Goal: Task Accomplishment & Management: Manage account settings

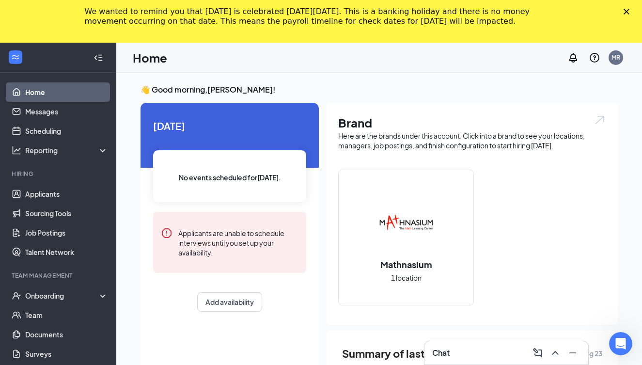
click at [627, 9] on icon "Close" at bounding box center [627, 12] width 6 height 6
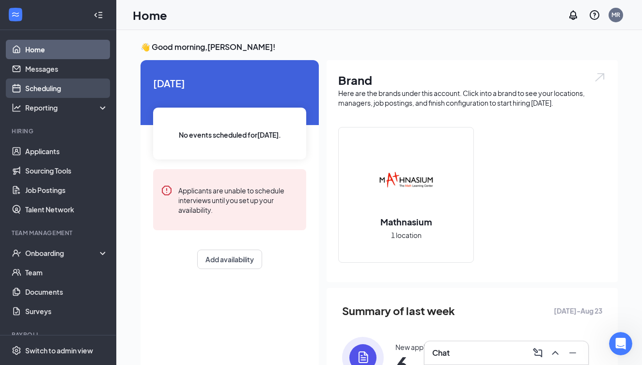
click at [53, 86] on link "Scheduling" at bounding box center [66, 88] width 83 height 19
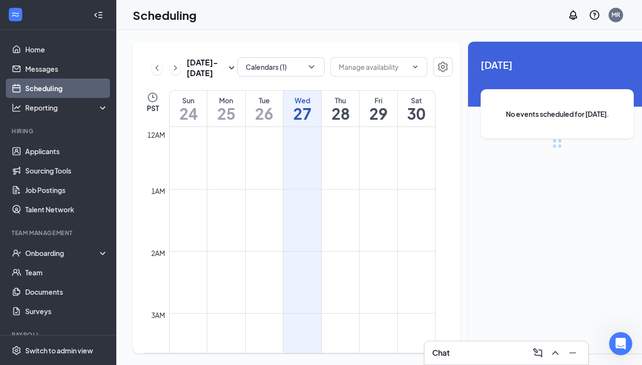
scroll to position [477, 0]
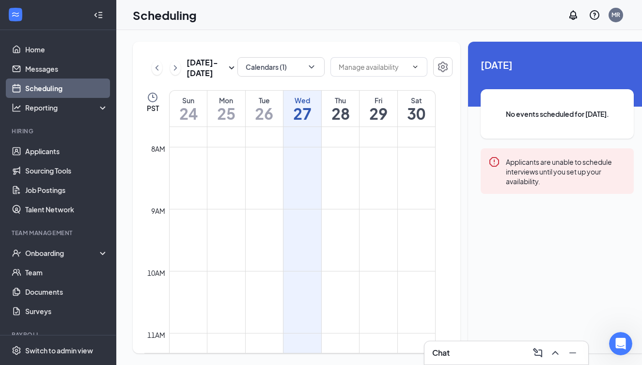
click at [376, 122] on h1 "29" at bounding box center [379, 113] width 38 height 16
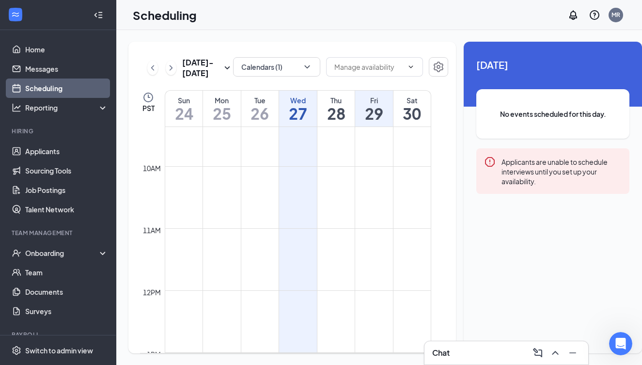
scroll to position [591, 0]
click at [407, 67] on icon "ChevronDown" at bounding box center [411, 67] width 8 height 8
click at [407, 67] on icon "ChevronUp" at bounding box center [411, 67] width 8 height 8
click at [305, 66] on icon "ChevronDown" at bounding box center [307, 66] width 5 height 3
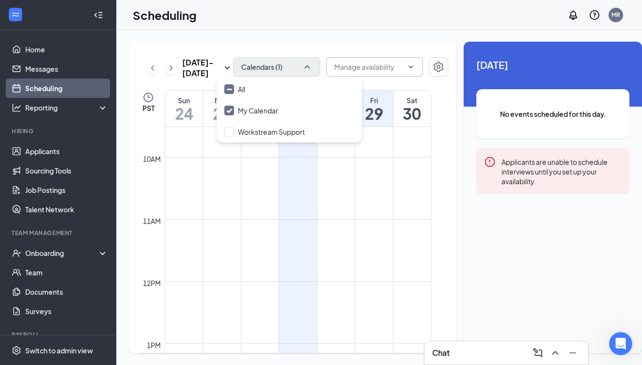
click at [303, 66] on icon "ChevronUp" at bounding box center [308, 67] width 10 height 10
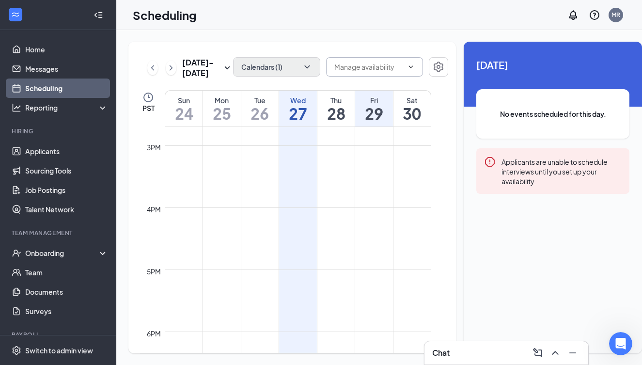
scroll to position [911, 0]
click at [374, 209] on td at bounding box center [298, 201] width 267 height 16
click at [373, 225] on td at bounding box center [298, 217] width 267 height 16
click at [434, 68] on icon "Settings" at bounding box center [439, 67] width 10 height 11
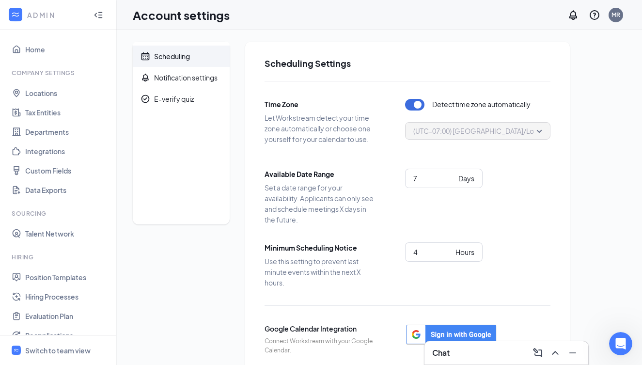
click at [541, 129] on span "(UTC-07:00) [GEOGRAPHIC_DATA]/Los_Angeles - Pacific Time" at bounding box center [512, 131] width 197 height 15
click at [176, 78] on div "Notification settings" at bounding box center [186, 78] width 64 height 10
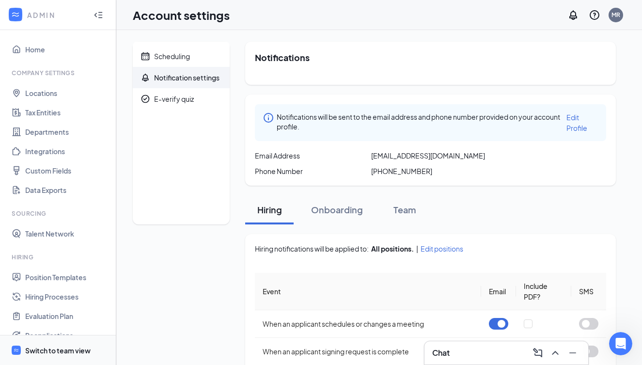
click at [59, 351] on div "Switch to team view" at bounding box center [57, 351] width 65 height 10
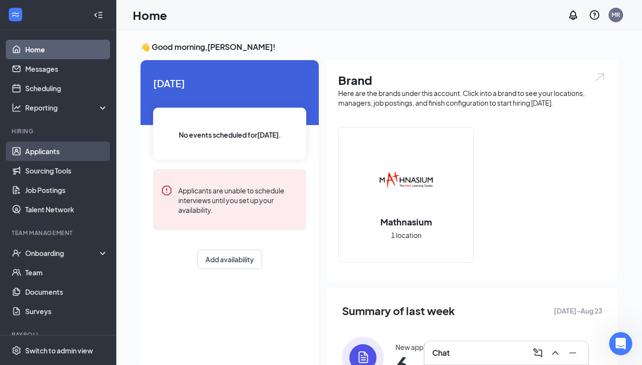
click at [47, 150] on link "Applicants" at bounding box center [66, 151] width 83 height 19
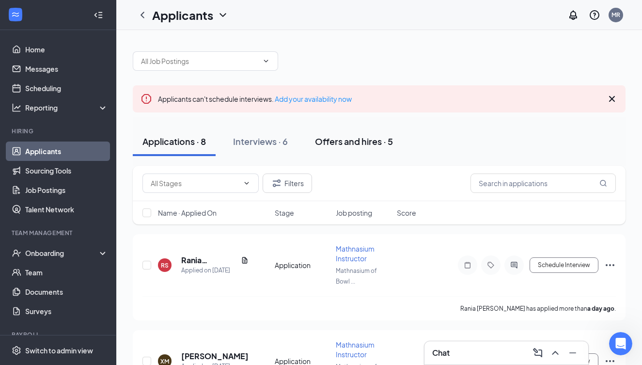
click at [345, 142] on div "Offers and hires · 5" at bounding box center [354, 141] width 78 height 12
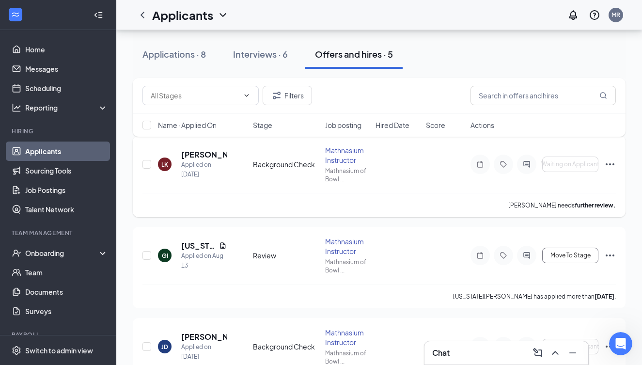
scroll to position [99, 0]
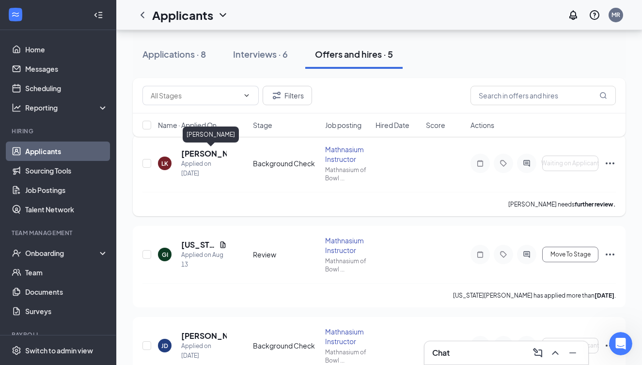
click at [209, 149] on h5 "[PERSON_NAME]" at bounding box center [204, 153] width 46 height 11
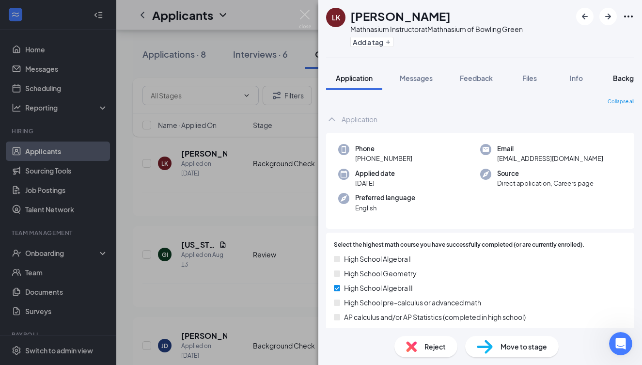
click at [623, 78] on span "Background" at bounding box center [633, 78] width 40 height 9
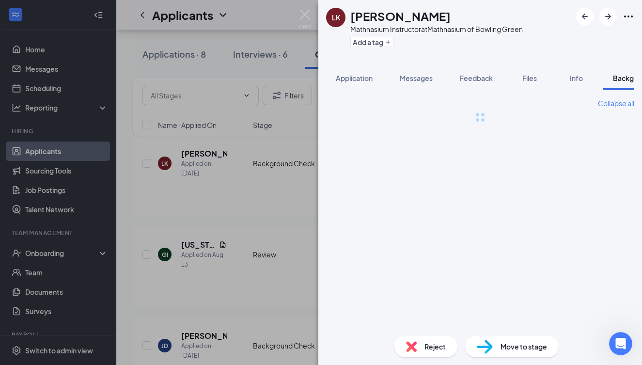
scroll to position [0, 30]
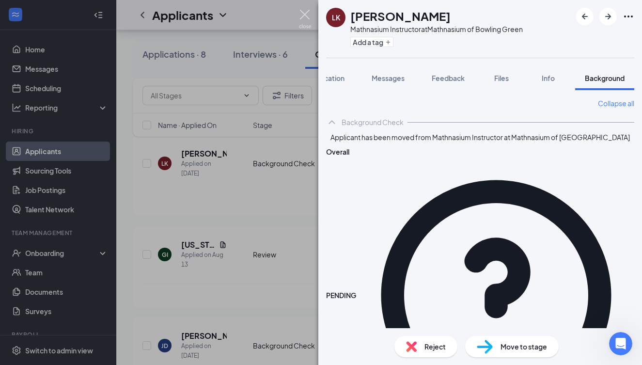
click at [304, 15] on img at bounding box center [305, 19] width 12 height 19
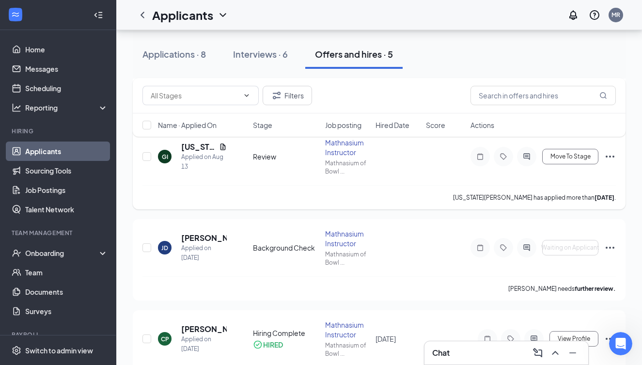
scroll to position [200, 0]
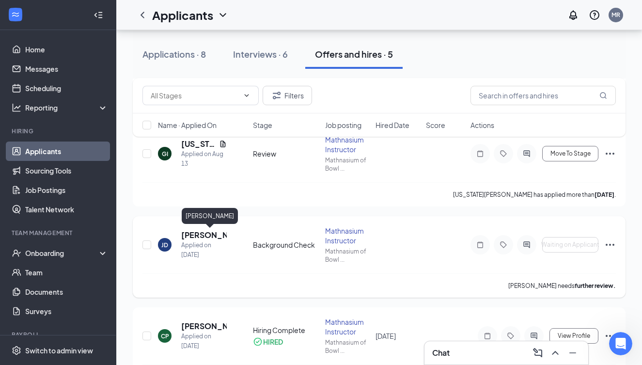
click at [211, 236] on h5 "[PERSON_NAME]" at bounding box center [204, 235] width 46 height 11
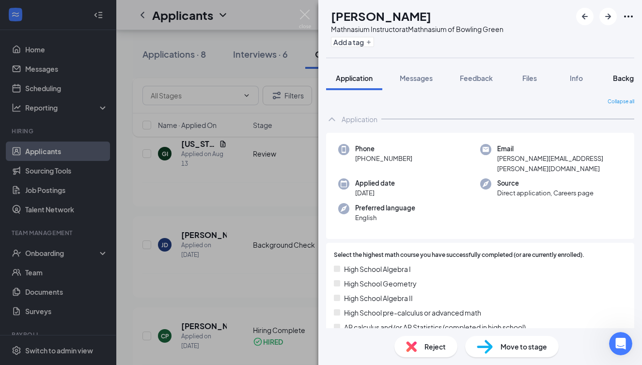
click at [624, 77] on span "Background" at bounding box center [633, 78] width 40 height 9
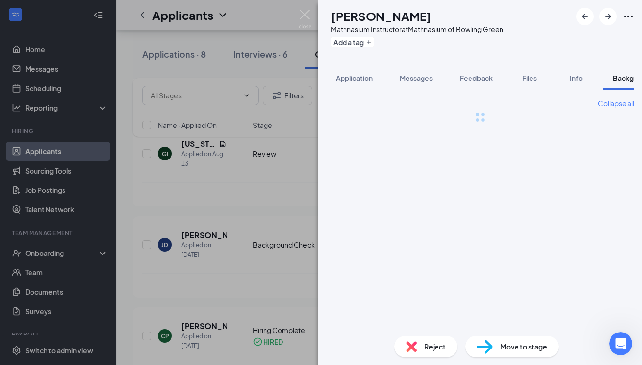
scroll to position [0, 30]
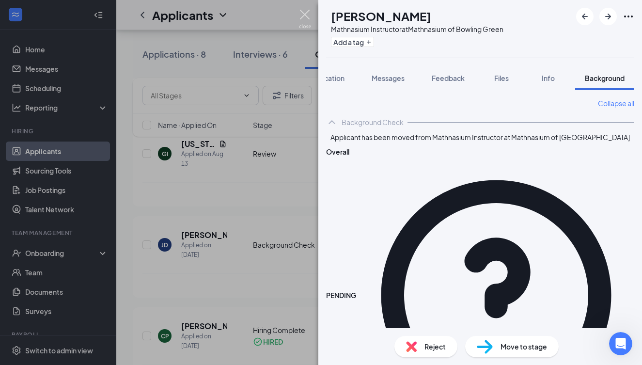
click at [304, 14] on img at bounding box center [305, 19] width 12 height 19
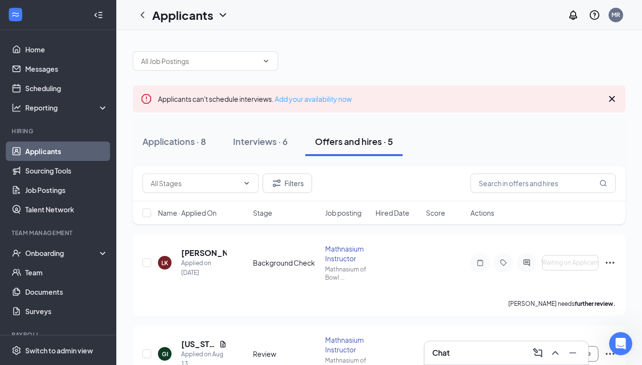
click at [309, 100] on link "Add your availability now" at bounding box center [313, 99] width 77 height 9
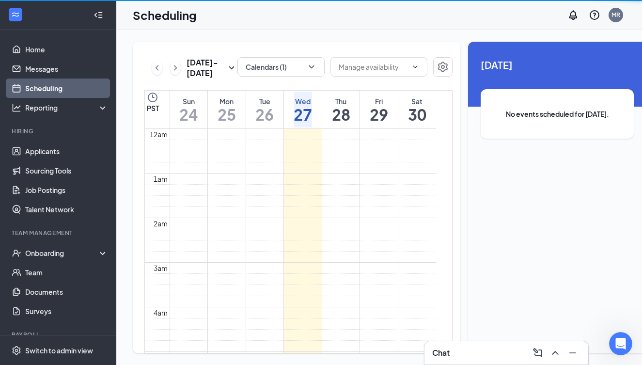
scroll to position [477, 0]
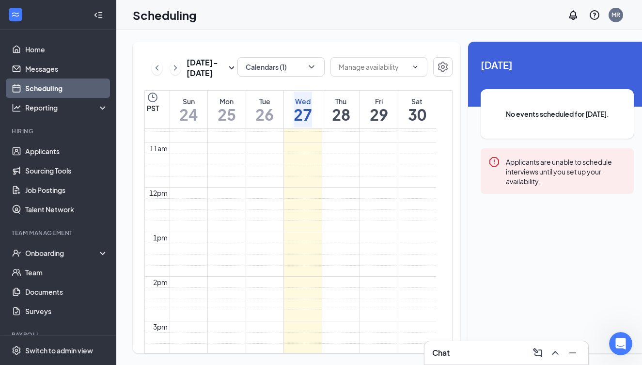
click at [376, 123] on h1 "29" at bounding box center [379, 114] width 18 height 16
click at [378, 123] on h1 "29" at bounding box center [379, 114] width 18 height 16
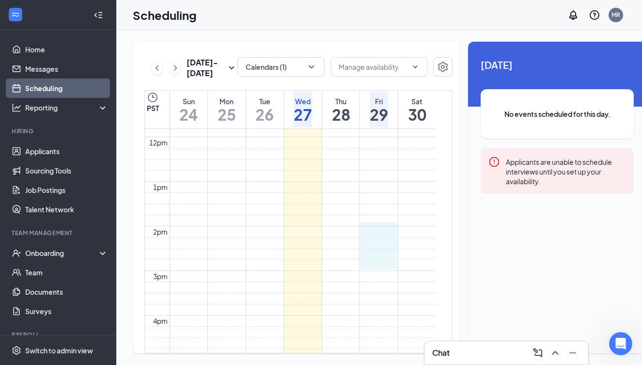
drag, startPoint x: 376, startPoint y: 242, endPoint x: 384, endPoint y: 287, distance: 44.9
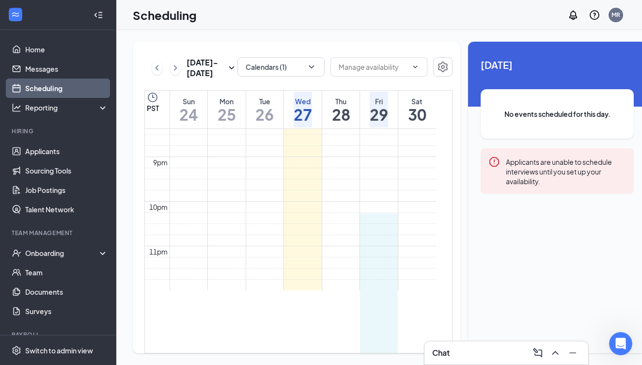
scroll to position [936, 0]
drag, startPoint x: 378, startPoint y: 240, endPoint x: 385, endPoint y: 323, distance: 83.3
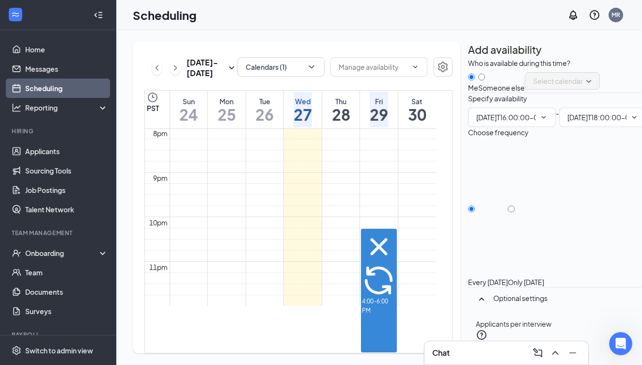
type input "04:00 PM"
type input "06:00 PM"
click at [515, 212] on input "Only [DATE]" at bounding box center [511, 209] width 7 height 7
radio input "true"
radio input "false"
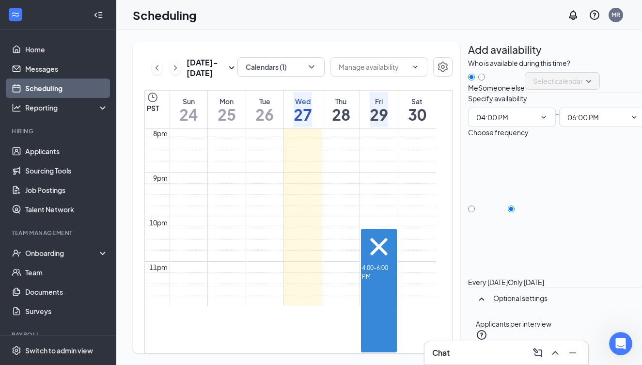
scroll to position [101, 0]
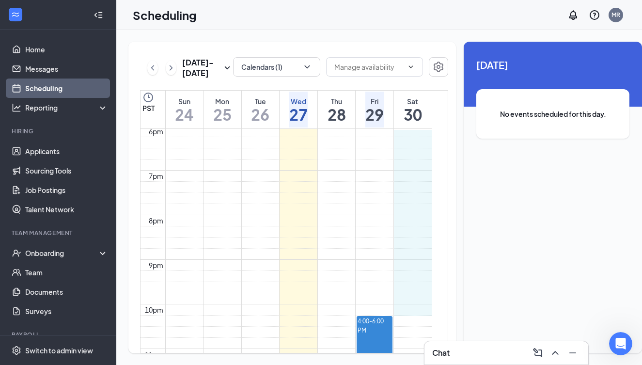
scroll to position [806, 0]
drag, startPoint x: 407, startPoint y: 190, endPoint x: 413, endPoint y: 331, distance: 141.2
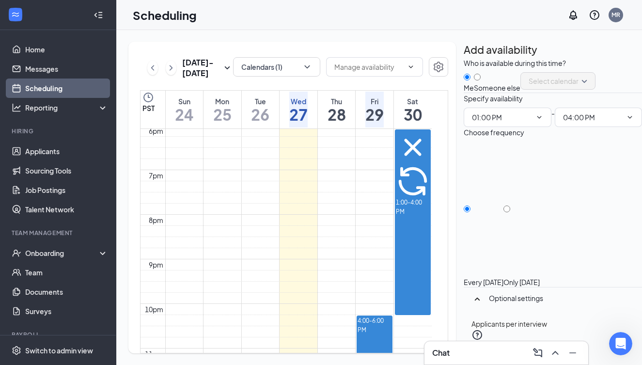
click at [511, 212] on input "Only [DATE]" at bounding box center [507, 209] width 7 height 7
radio input "true"
radio input "false"
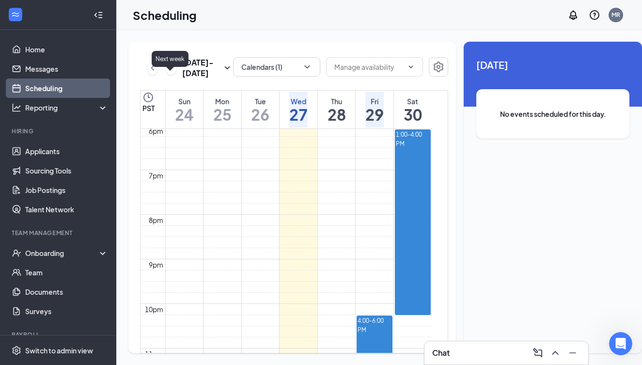
click at [170, 70] on icon "ChevronRight" at bounding box center [171, 67] width 3 height 5
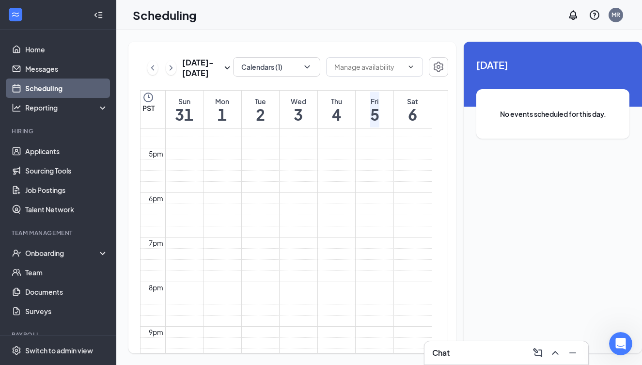
scroll to position [755, 0]
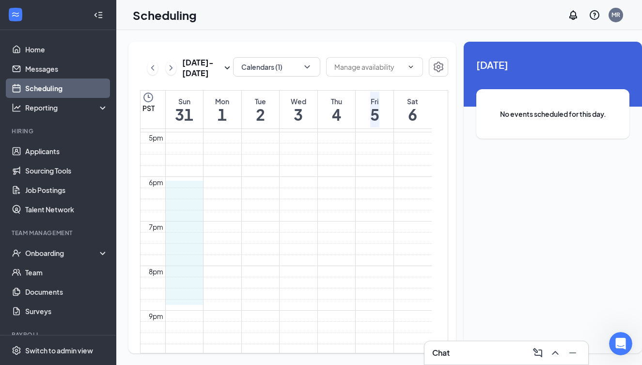
drag, startPoint x: 181, startPoint y: 195, endPoint x: 184, endPoint y: 306, distance: 111.6
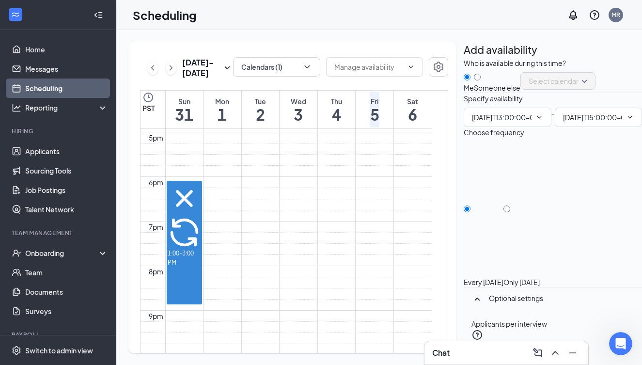
type input "01:00 PM"
type input "03:00 PM"
click at [511, 212] on input "Only [DATE]" at bounding box center [507, 209] width 7 height 7
radio input "true"
radio input "false"
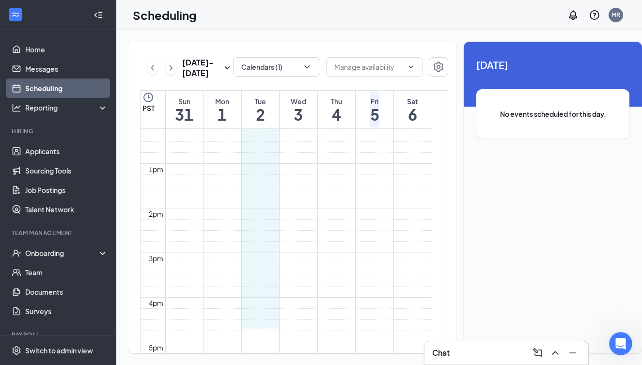
scroll to position [545, 0]
drag, startPoint x: 257, startPoint y: 190, endPoint x: 266, endPoint y: 327, distance: 137.5
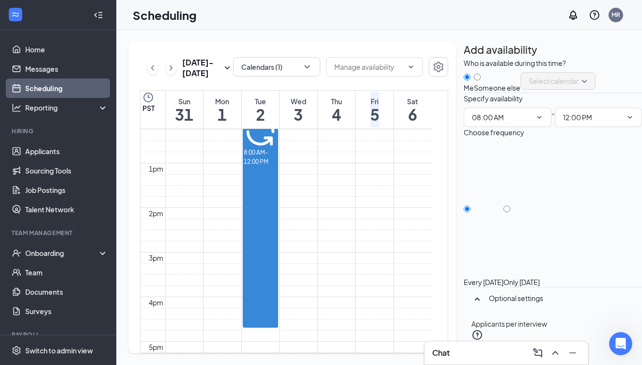
click at [511, 212] on input "Only [DATE]" at bounding box center [507, 209] width 7 height 7
radio input "true"
radio input "false"
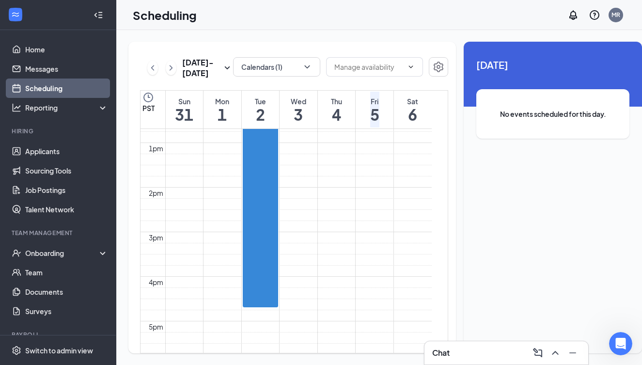
click at [277, 79] on div at bounding box center [277, 70] width 0 height 18
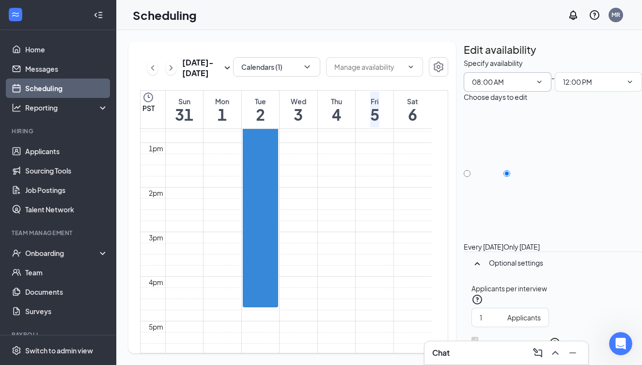
click at [537, 83] on icon "ChevronDown" at bounding box center [539, 81] width 4 height 2
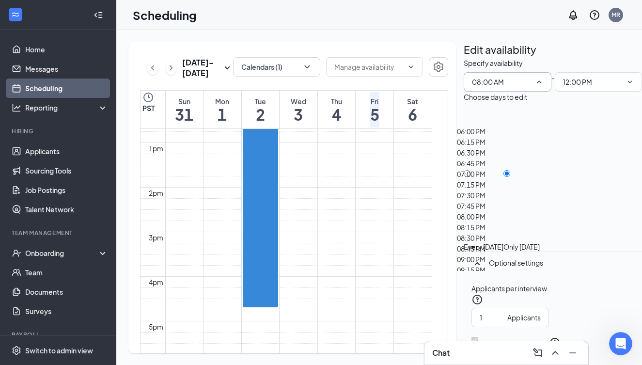
scroll to position [785, 0]
type input "09:30 AM"
type input "01:30 PM"
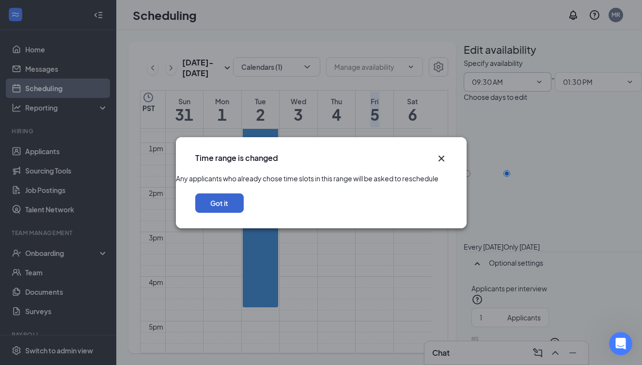
click at [244, 213] on button "Got it" at bounding box center [219, 202] width 48 height 19
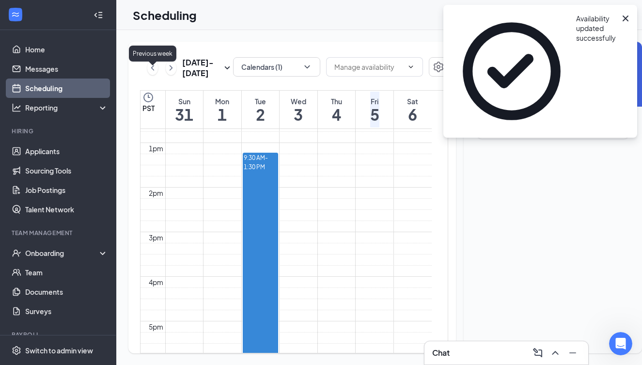
click at [153, 73] on icon "ChevronLeft" at bounding box center [153, 68] width 10 height 12
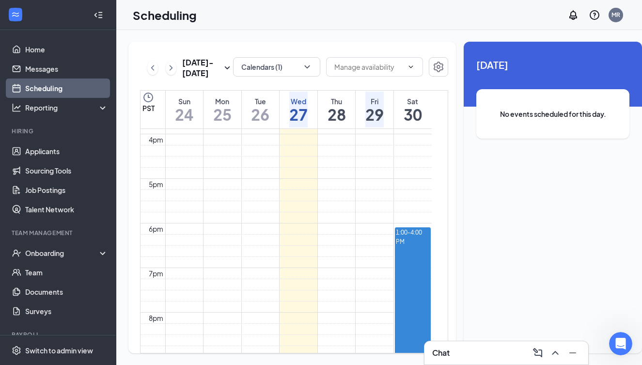
scroll to position [711, 0]
click at [171, 74] on icon "ChevronRight" at bounding box center [171, 68] width 10 height 12
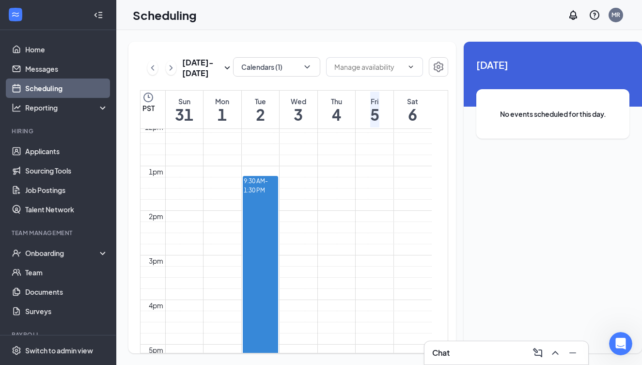
scroll to position [542, 0]
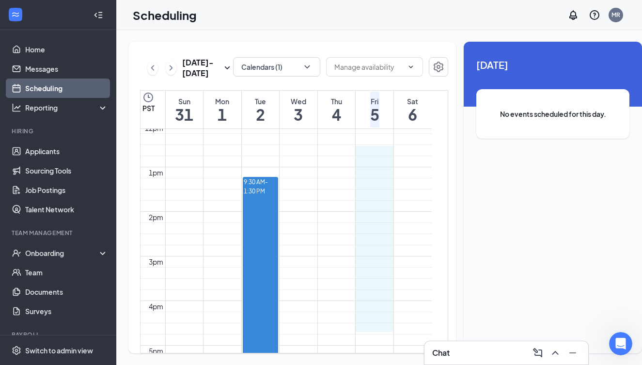
drag, startPoint x: 371, startPoint y: 160, endPoint x: 377, endPoint y: 333, distance: 172.2
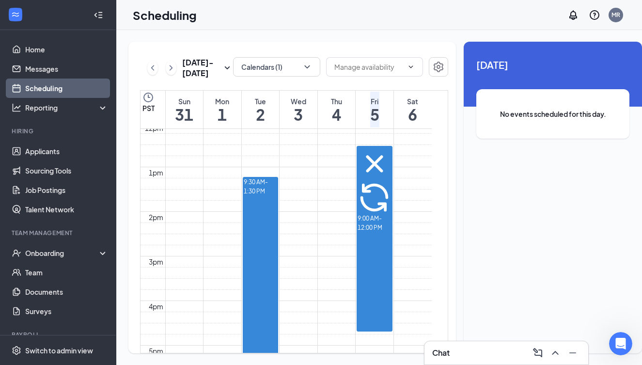
scroll to position [542, 0]
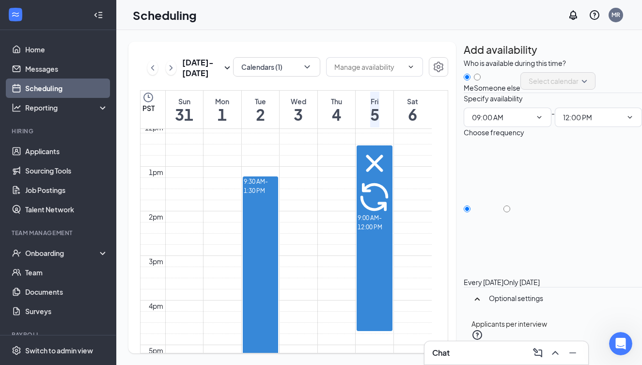
click at [511, 212] on input "Only [DATE]" at bounding box center [507, 209] width 7 height 7
radio input "true"
radio input "false"
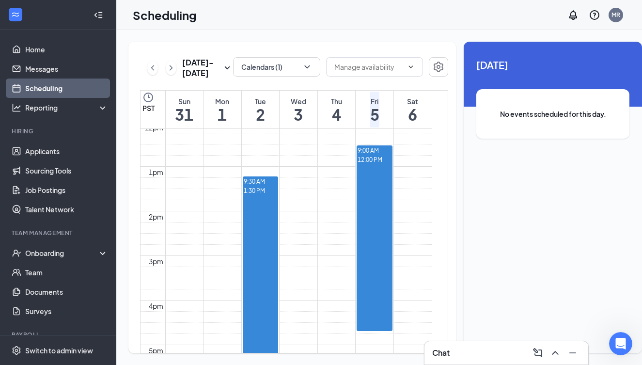
click at [350, 79] on div at bounding box center [374, 67] width 97 height 21
click at [313, 33] on td at bounding box center [298, 27] width 267 height 11
click at [41, 151] on link "Applicants" at bounding box center [66, 151] width 83 height 19
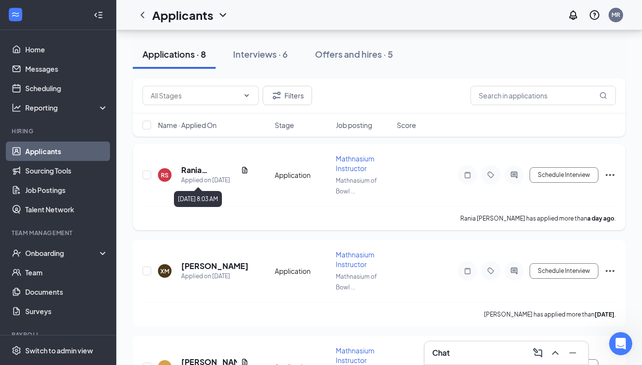
scroll to position [53, 0]
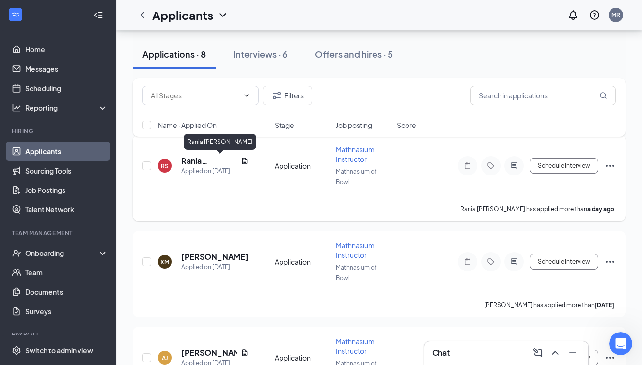
click at [203, 160] on h5 "Rania [PERSON_NAME]" at bounding box center [209, 161] width 56 height 11
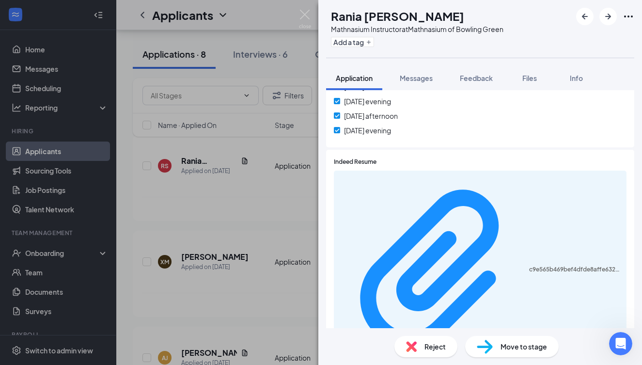
scroll to position [392, 0]
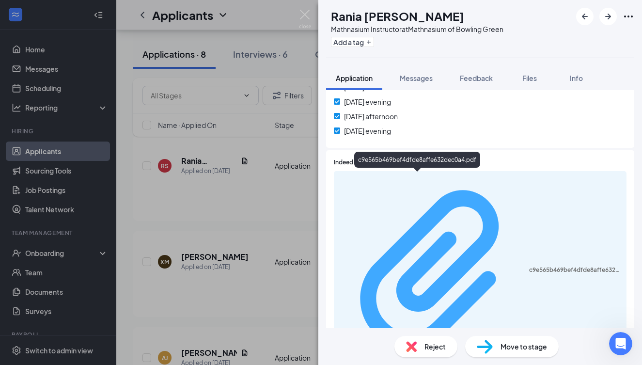
click at [529, 266] on div "c9e565b469bef4dfde8affe632dec0a4.pdf" at bounding box center [575, 270] width 92 height 8
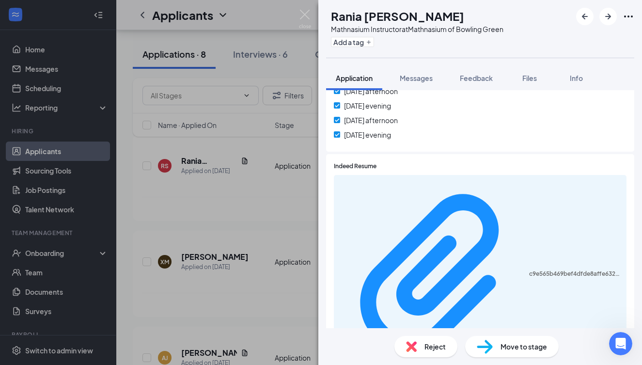
click at [513, 347] on span "Move to stage" at bounding box center [524, 346] width 47 height 11
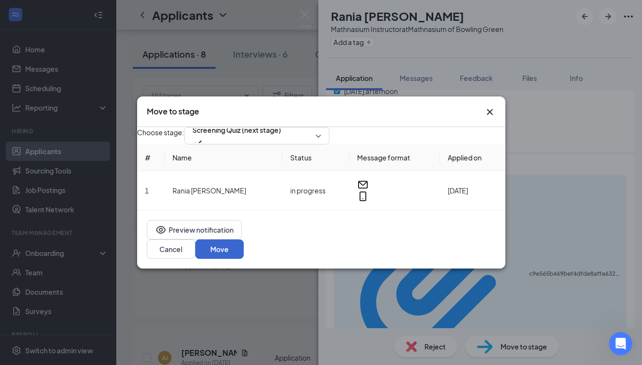
click at [244, 249] on button "Move" at bounding box center [219, 249] width 48 height 19
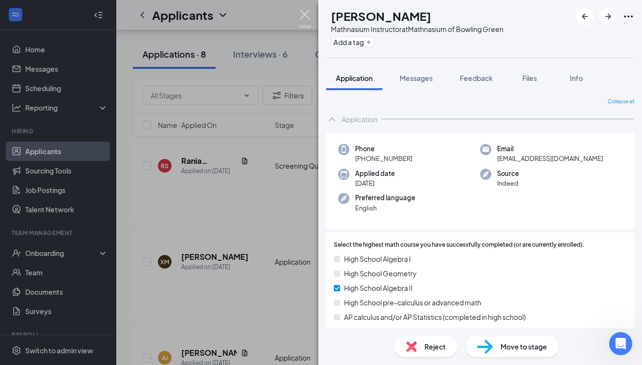
click at [305, 14] on img at bounding box center [305, 19] width 12 height 19
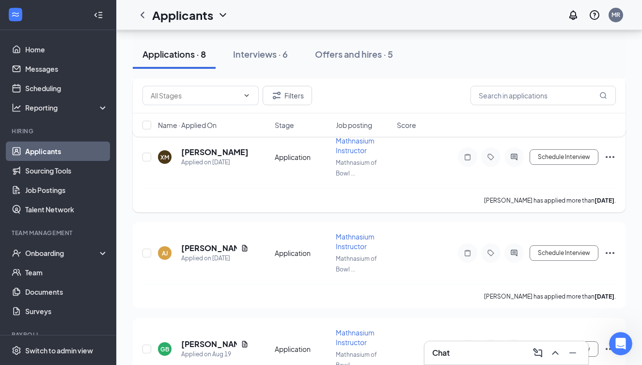
scroll to position [167, 0]
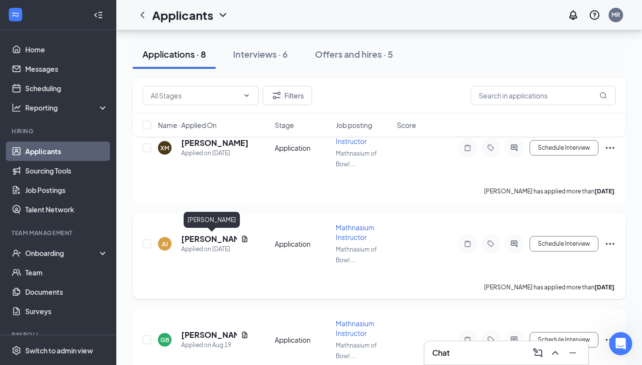
click at [212, 241] on h5 "[PERSON_NAME]" at bounding box center [209, 239] width 56 height 11
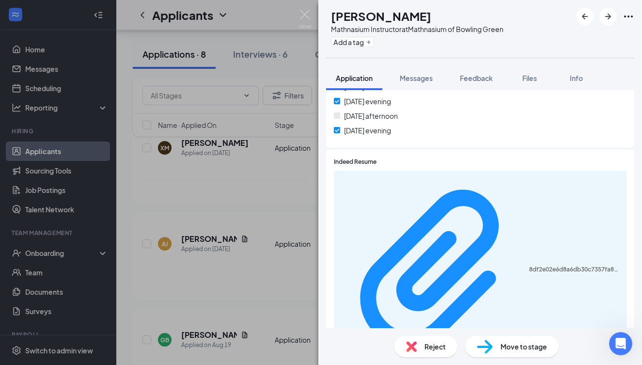
scroll to position [392, 0]
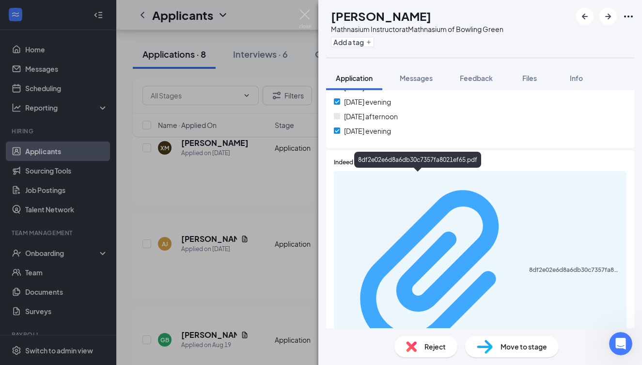
click at [529, 266] on div "8df2e02e6d8a6db30c7357fa8021ef65.pdf" at bounding box center [575, 270] width 92 height 8
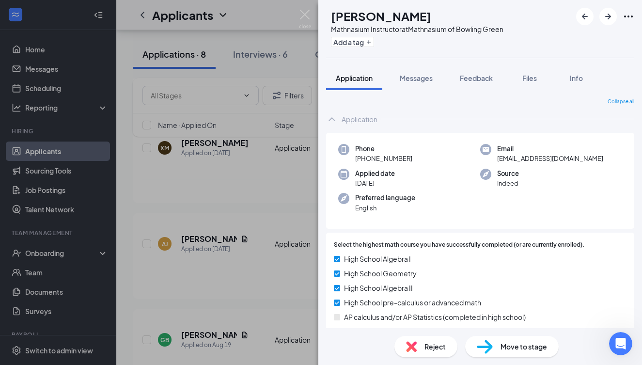
scroll to position [0, 0]
click at [305, 14] on img at bounding box center [305, 19] width 12 height 19
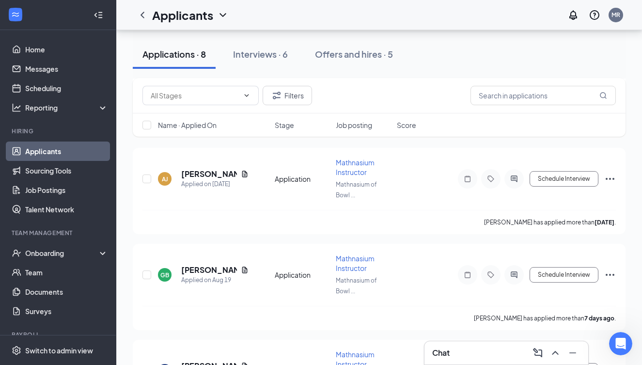
scroll to position [267, 0]
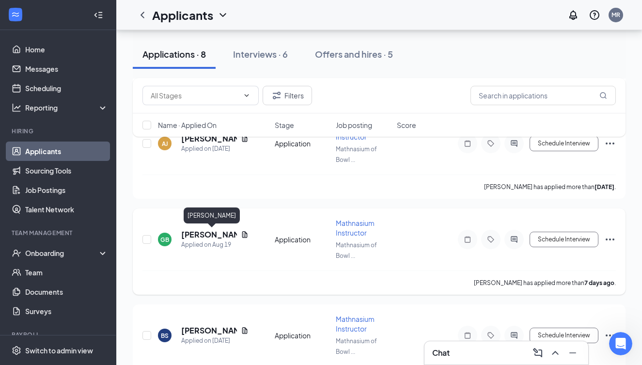
click at [207, 234] on h5 "[PERSON_NAME]" at bounding box center [209, 234] width 56 height 11
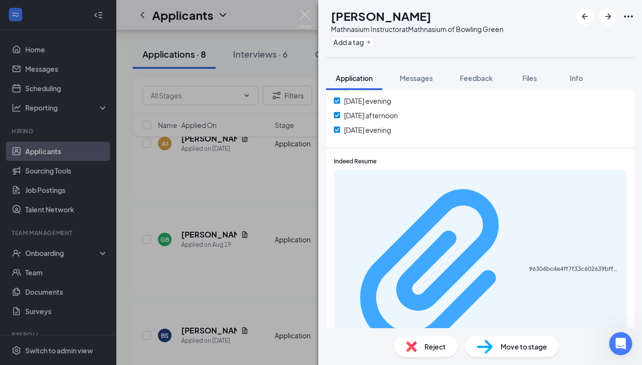
scroll to position [392, 0]
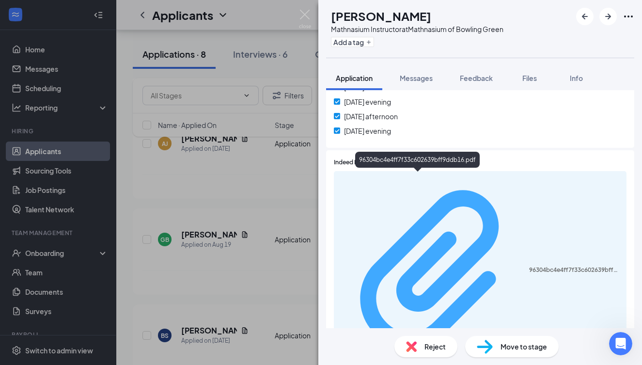
click at [529, 266] on div "96304bc4e4ff7f33c602639bff9ddb16.pdf" at bounding box center [575, 270] width 92 height 8
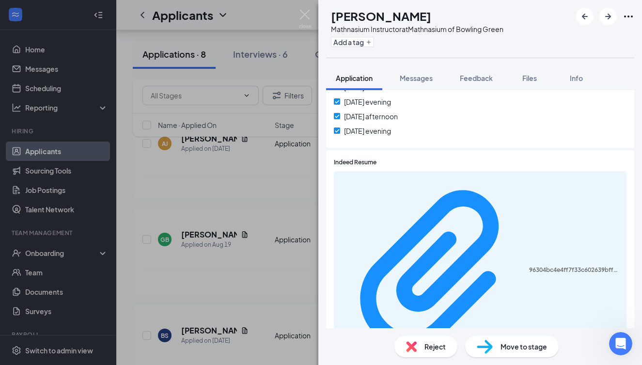
click at [512, 347] on span "Move to stage" at bounding box center [524, 346] width 47 height 11
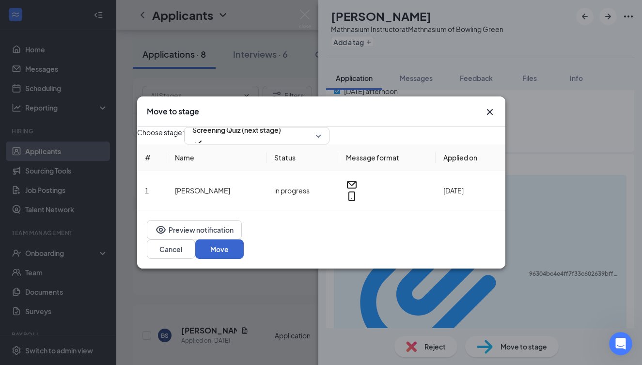
click at [244, 251] on button "Move" at bounding box center [219, 249] width 48 height 19
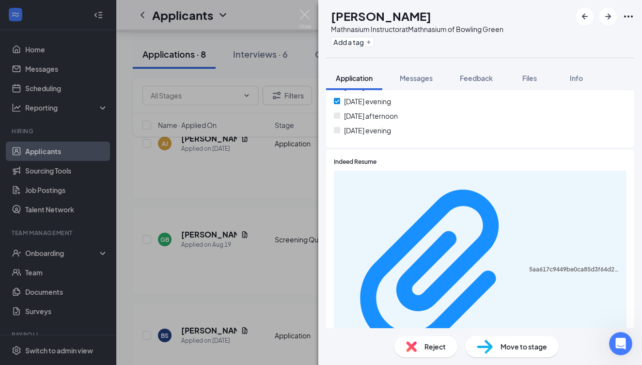
scroll to position [392, 0]
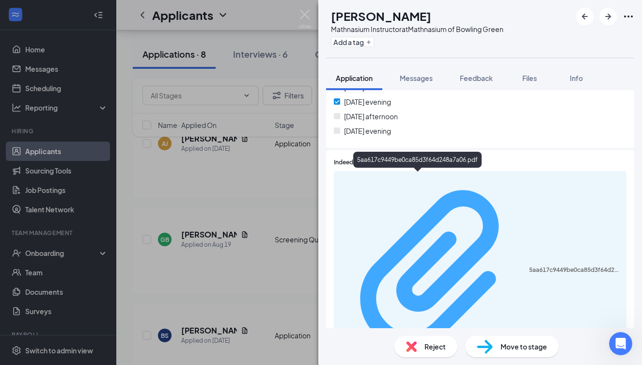
click at [529, 266] on div "5aa617c9449be0ca85d3f64d248a7a06.pdf" at bounding box center [575, 270] width 92 height 8
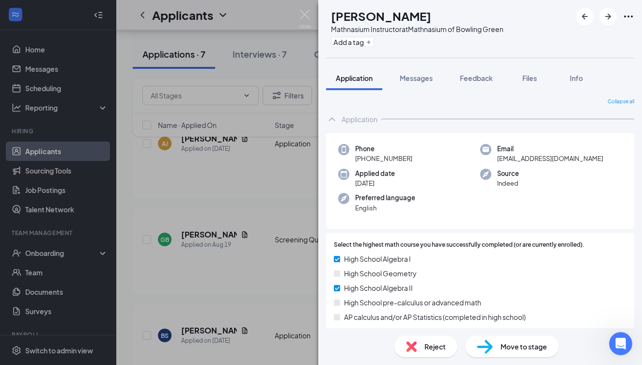
scroll to position [0, 0]
click at [305, 14] on img at bounding box center [305, 19] width 12 height 19
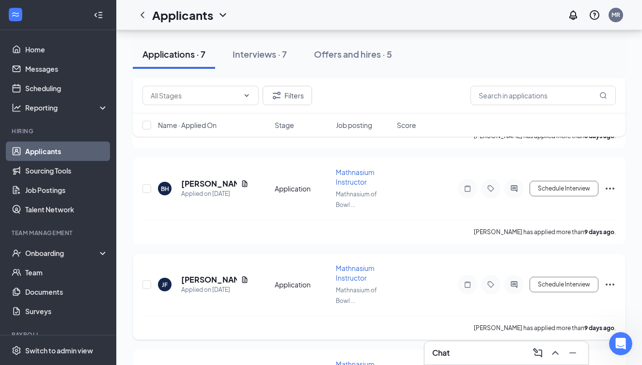
scroll to position [415, 0]
click at [203, 280] on h5 "[PERSON_NAME]" at bounding box center [209, 278] width 56 height 11
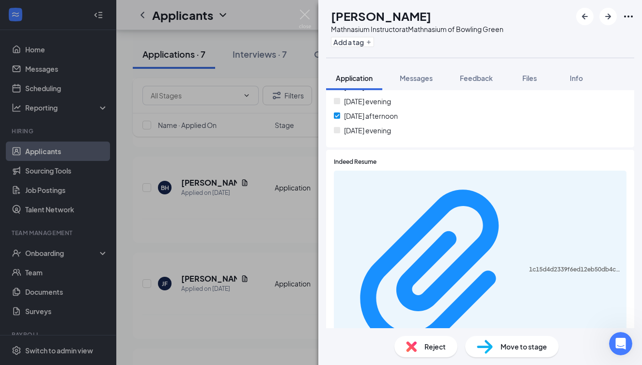
scroll to position [392, 0]
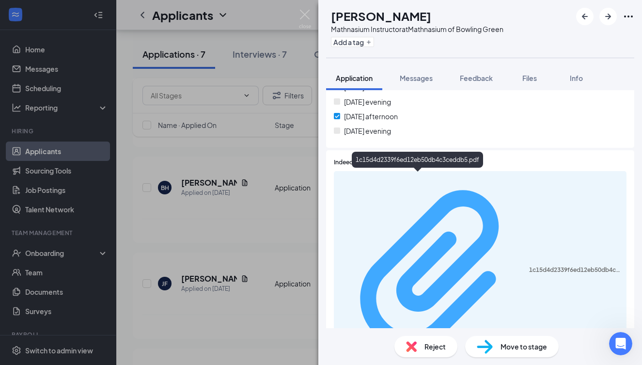
click at [529, 266] on div "1c15d4d2339f6ed12eb50db4c3ceddb5.pdf" at bounding box center [575, 270] width 92 height 8
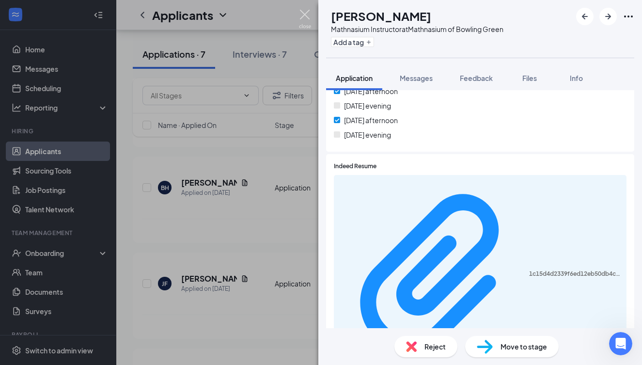
click at [305, 17] on img at bounding box center [305, 19] width 12 height 19
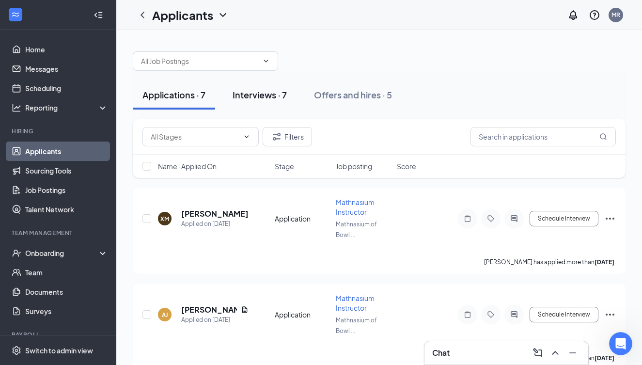
click at [266, 95] on div "Interviews · 7" at bounding box center [260, 95] width 54 height 12
